Goal: Find specific page/section: Find specific page/section

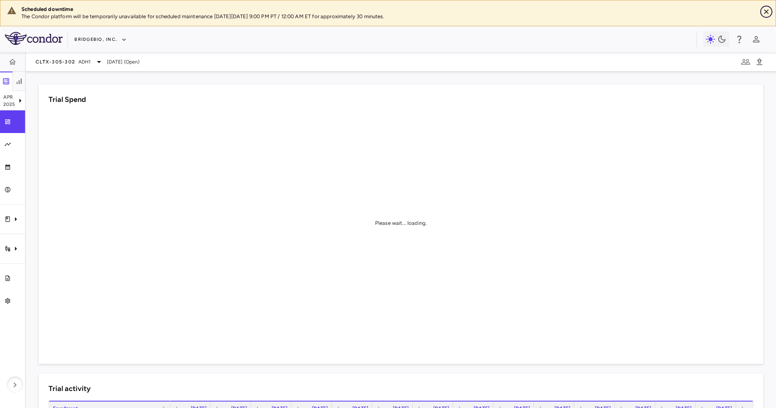
drag, startPoint x: 763, startPoint y: 13, endPoint x: 615, endPoint y: 48, distance: 151.3
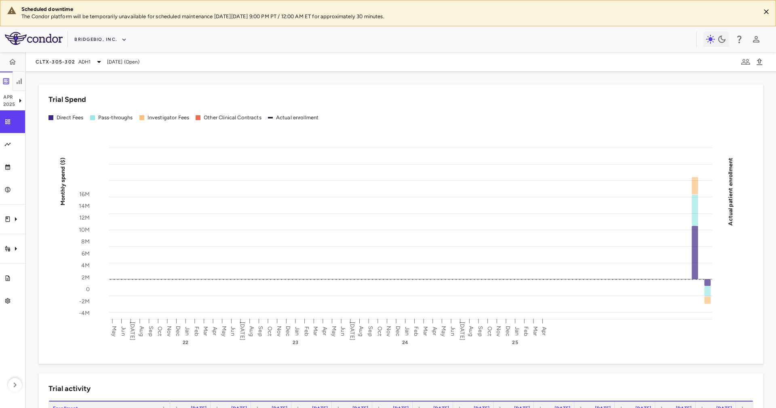
click at [615, 48] on div "BridgeBio, Inc." at bounding box center [388, 39] width 776 height 26
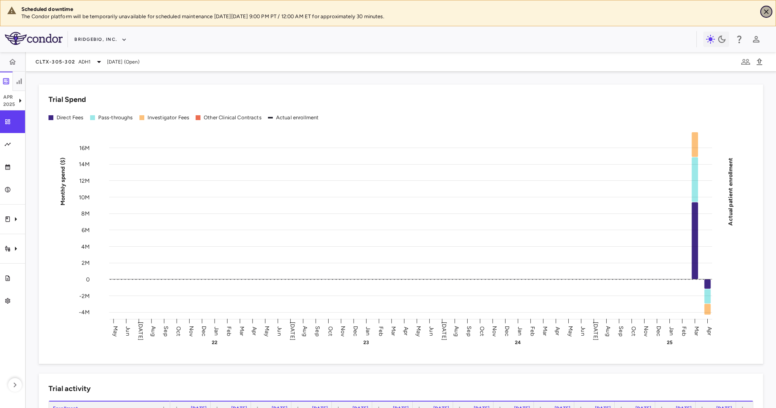
click at [768, 11] on icon "Close" at bounding box center [766, 12] width 8 height 8
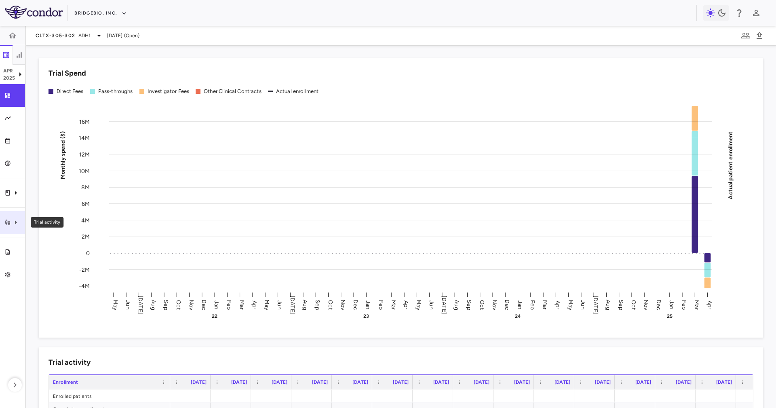
click at [15, 220] on icon "Trial activity" at bounding box center [16, 222] width 10 height 10
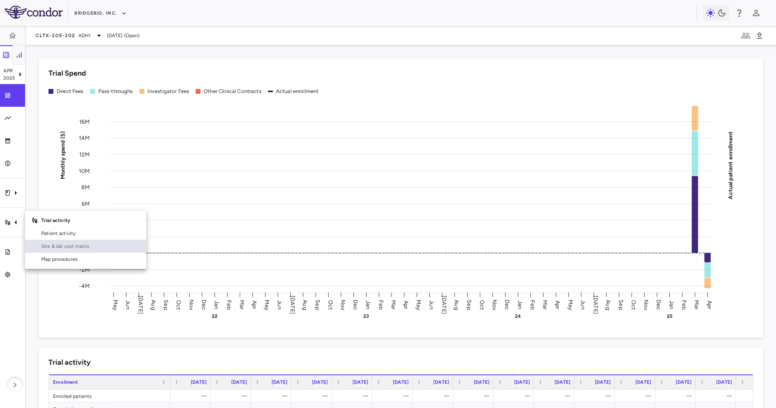
click at [54, 246] on span "Site & lab cost matrix" at bounding box center [90, 245] width 99 height 7
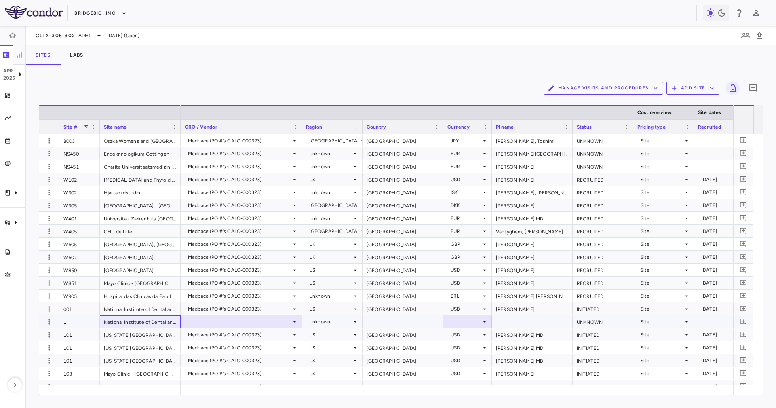
click at [118, 318] on div "National Institute of Dental and Craniofacial Research" at bounding box center [140, 321] width 81 height 13
